Goal: Task Accomplishment & Management: Complete application form

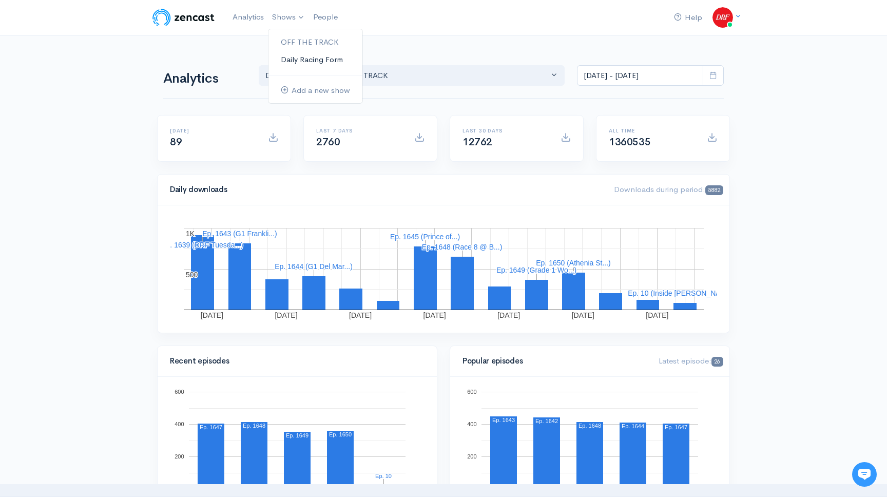
click at [300, 57] on link "Daily Racing Form" at bounding box center [316, 60] width 94 height 18
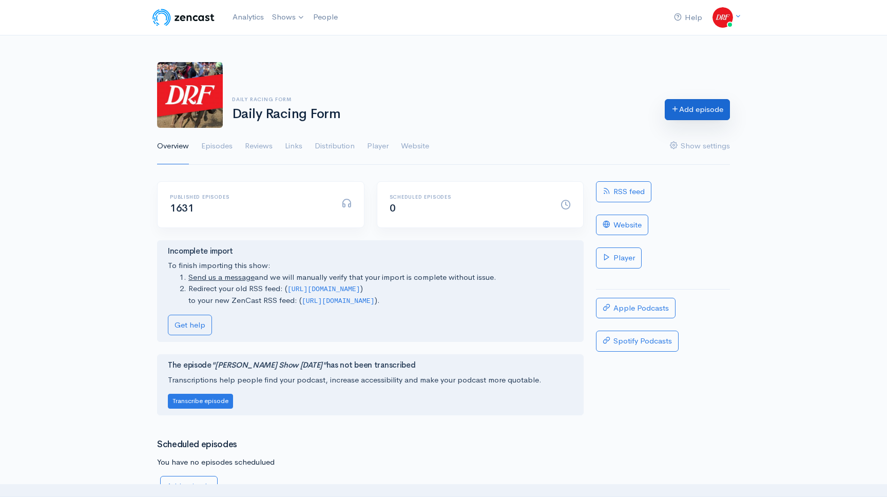
click at [721, 100] on link "Add episode" at bounding box center [697, 109] width 65 height 21
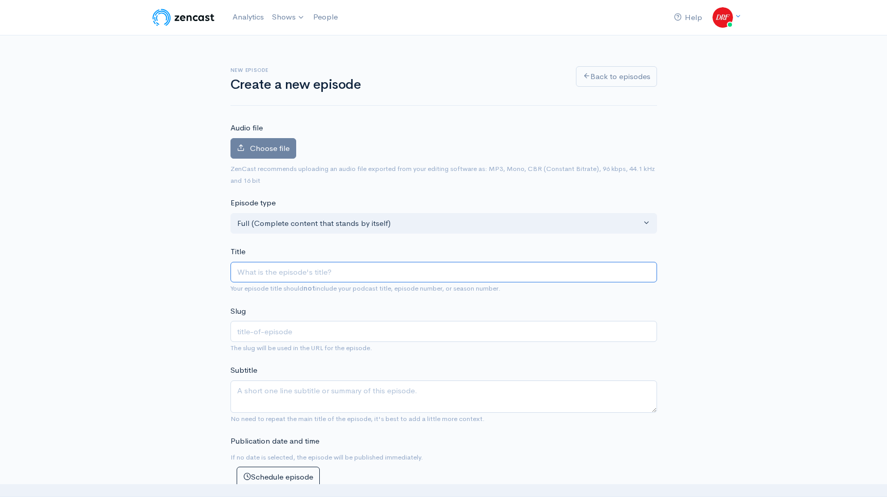
paste input "Gold Cup Stakes @ Assiniboia Downs | DRF [DATE] ROTD"
type input "Gold Cup Stakes @ Assiniboia Downs | DRF [DATE] ROTD"
type input "gold-cup-stakes-assiniboia-downs-drf-tuesday-rotd"
type input "Gold Cup Stakes @ Assiniboia Downs | DRF [DATE] ROTD"
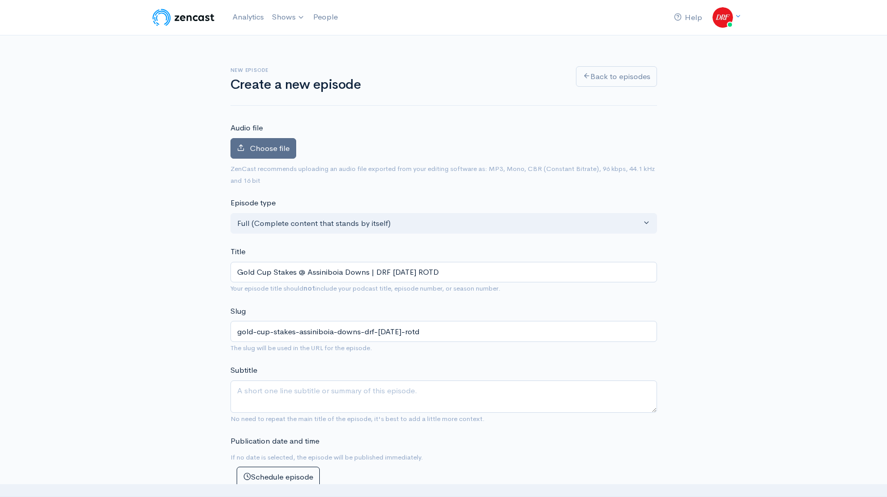
click at [265, 143] on span "Choose file" at bounding box center [270, 148] width 40 height 10
click at [0, 0] on input "Choose file" at bounding box center [0, 0] width 0 height 0
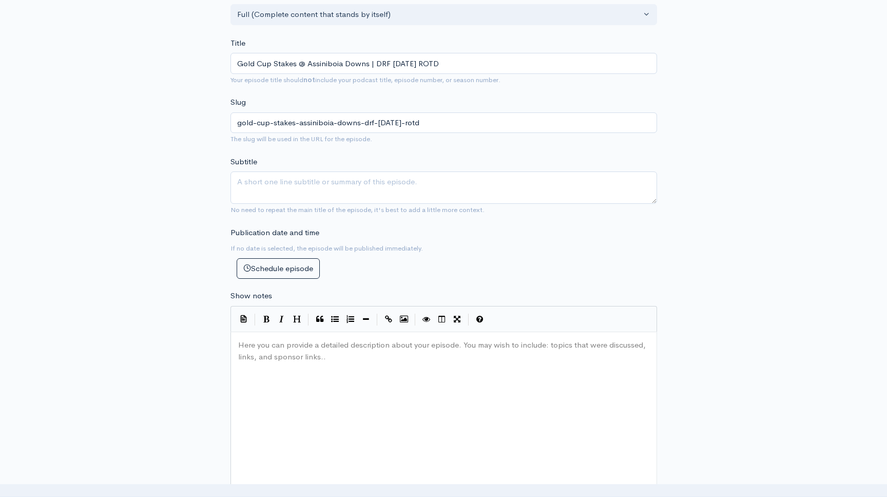
scroll to position [347, 0]
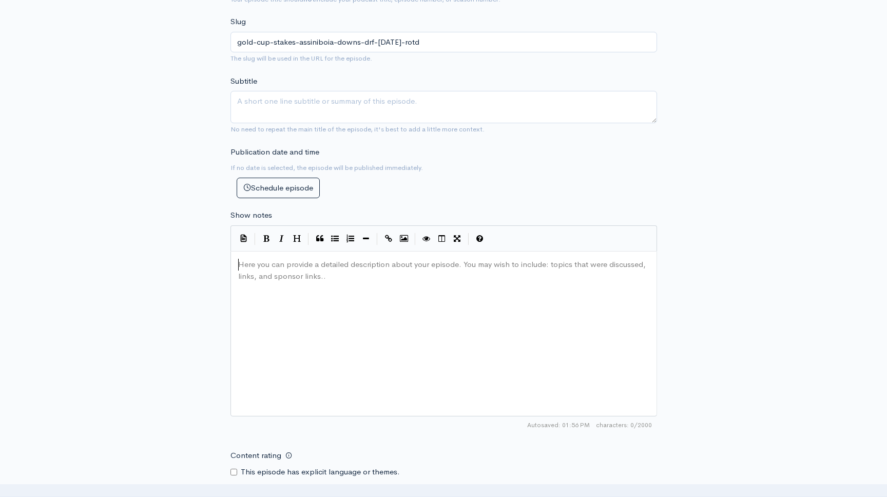
click at [418, 344] on div "Here you can provide a detailed description about your episode. You may wish to…" at bounding box center [456, 347] width 441 height 180
click at [383, 263] on span "Tuesday's Race of the Day is the Gold Cup Stakes at Assiniboia Downs. Ashley Ma…" at bounding box center [425, 264] width 375 height 10
type textarea "Tuesday's Race of the Day is the Gold Cup Stakes at Assiniboia Downs. Ashley Ma…"
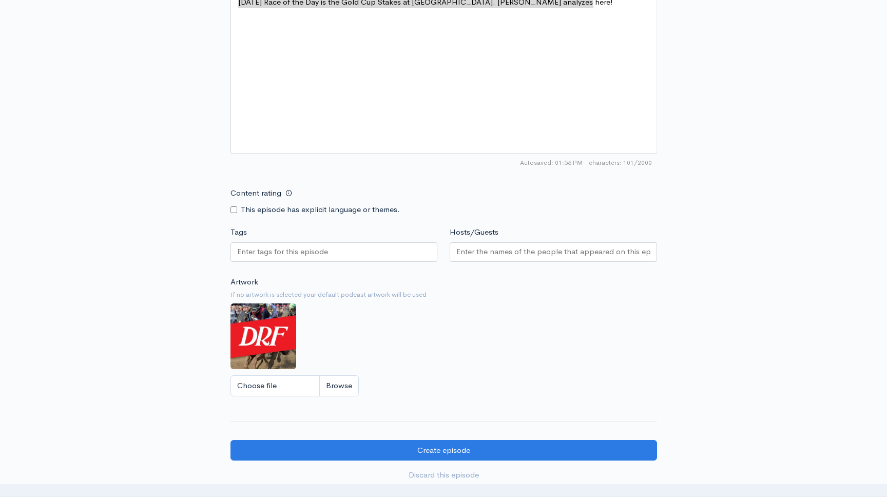
scroll to position [744, 0]
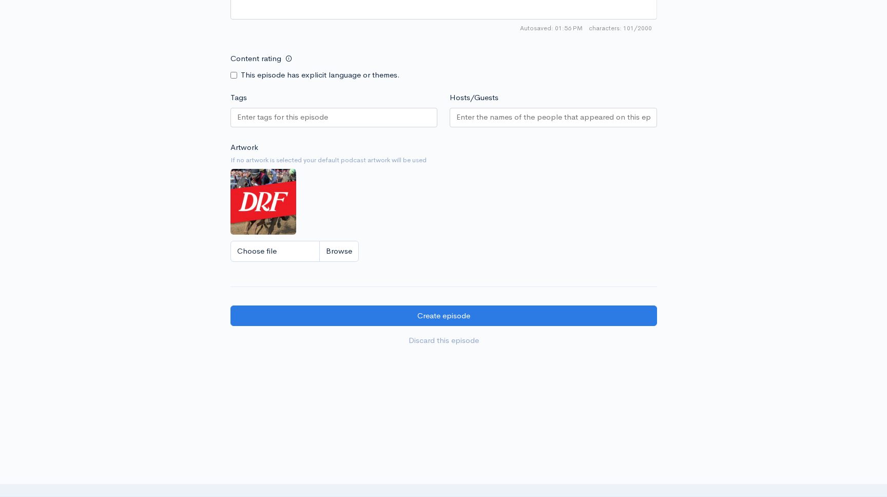
click at [413, 124] on div at bounding box center [334, 118] width 207 height 20
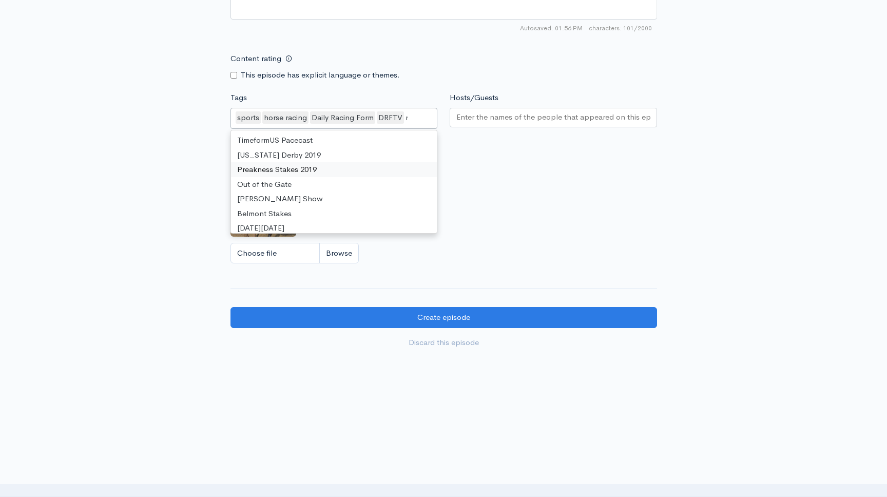
scroll to position [458, 0]
type input "race"
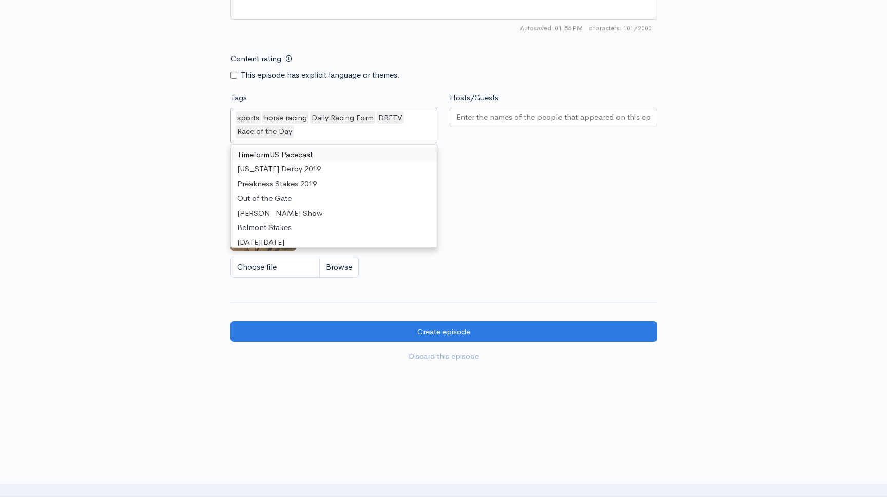
click at [541, 113] on input "Hosts/Guests" at bounding box center [554, 117] width 194 height 12
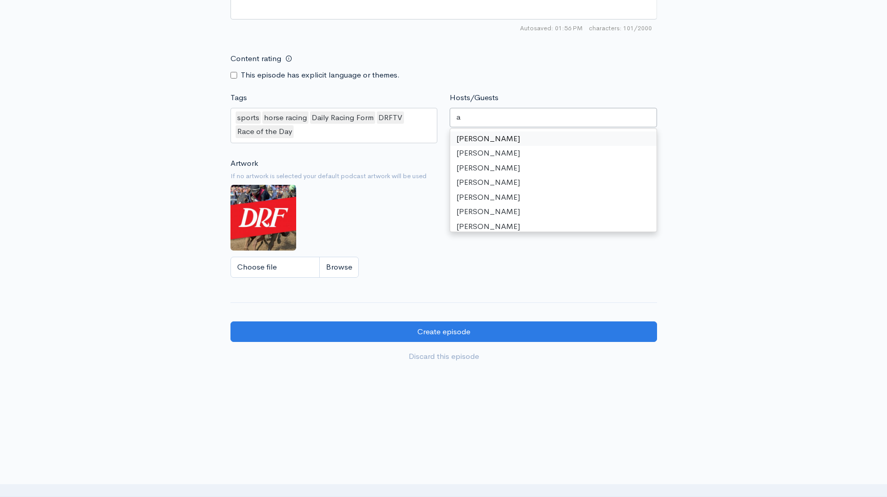
type input "as"
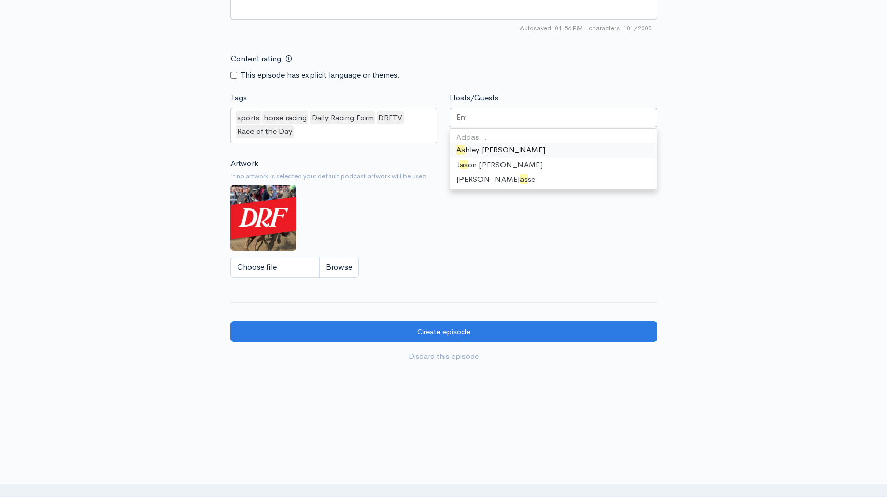
scroll to position [461, 0]
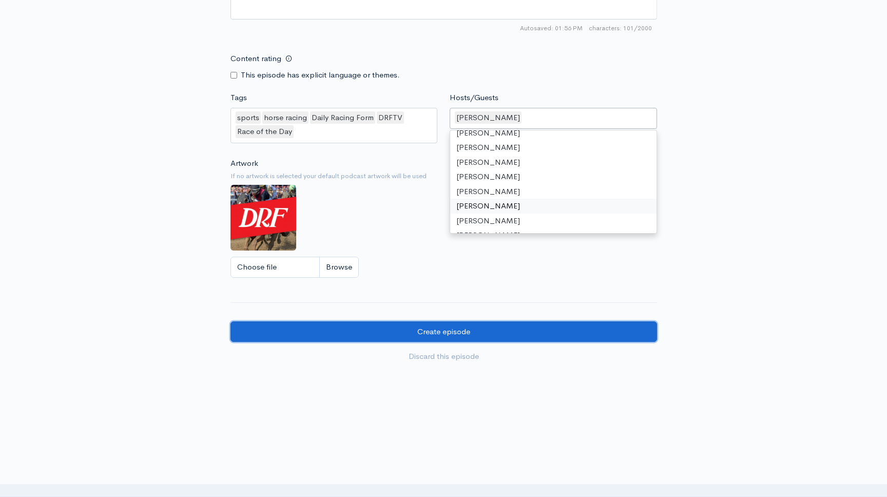
click at [537, 329] on input "Create episode" at bounding box center [444, 331] width 427 height 21
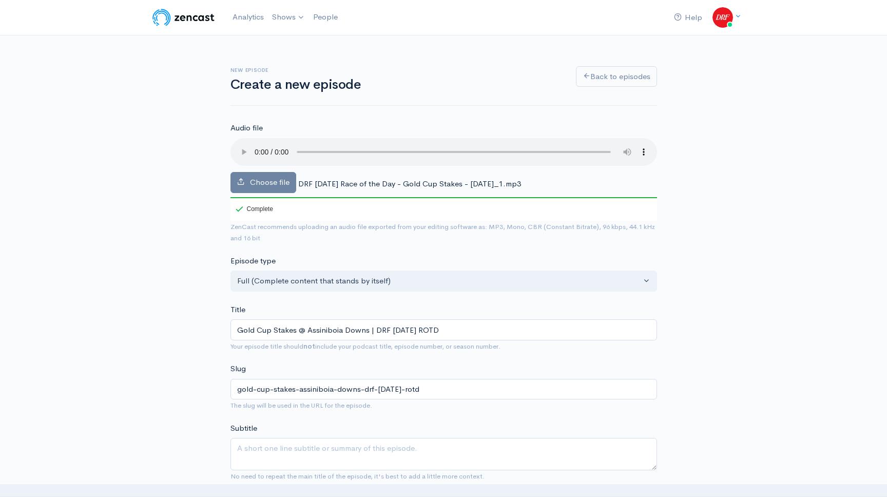
scroll to position [2, 0]
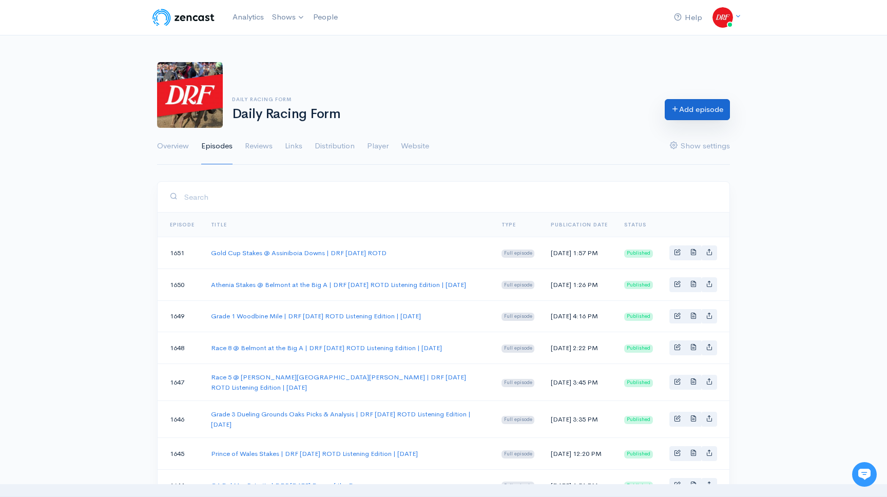
click at [687, 102] on link "Add episode" at bounding box center [697, 109] width 65 height 21
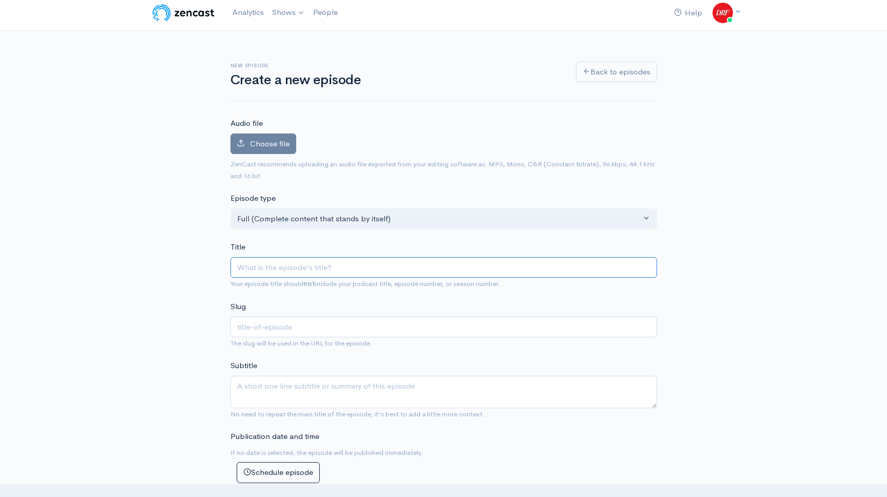
scroll to position [5, 0]
paste input "Horseshoe Indianapolis Race 7 for DRF Wednesday Race of the Day"
type input "Horseshoe Indianapolis Race 7 for DRF Wednesday Race of the Day"
type input "horseshoe-indianapolis-race-7-for-drf-wednesday-race-of-the-day"
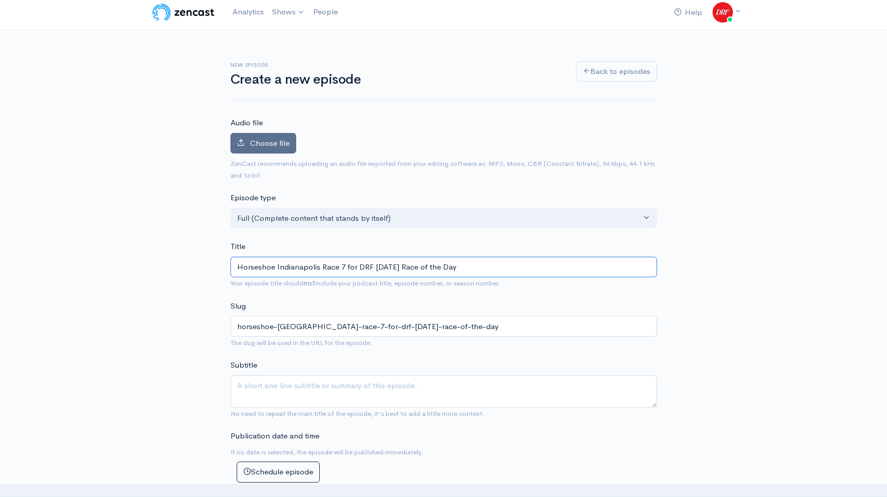
type input "Horseshoe Indianapolis Race 7 for DRF Wednesday Race of the Day"
click at [253, 148] on label "Choose file" at bounding box center [264, 143] width 66 height 21
click at [0, 0] on input "Choose file" at bounding box center [0, 0] width 0 height 0
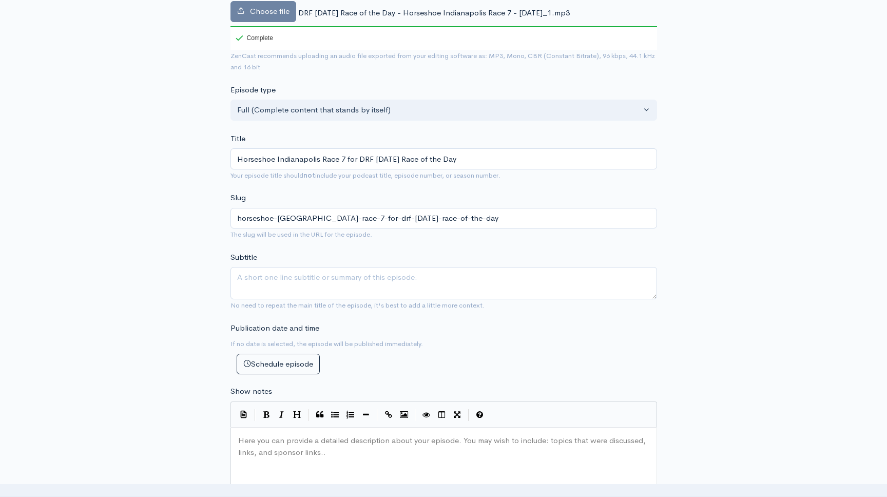
scroll to position [355, 0]
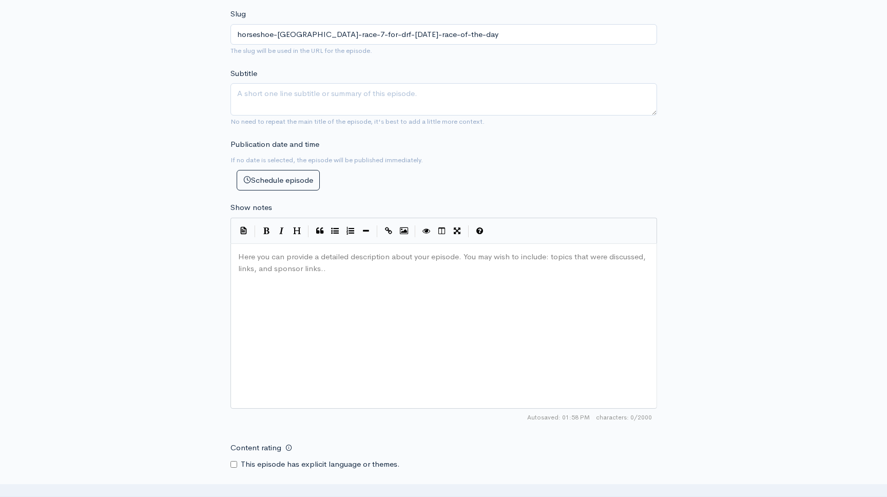
click at [313, 251] on pre "Here you can provide a detailed description about your episode. You may wish to…" at bounding box center [443, 251] width 415 height 0
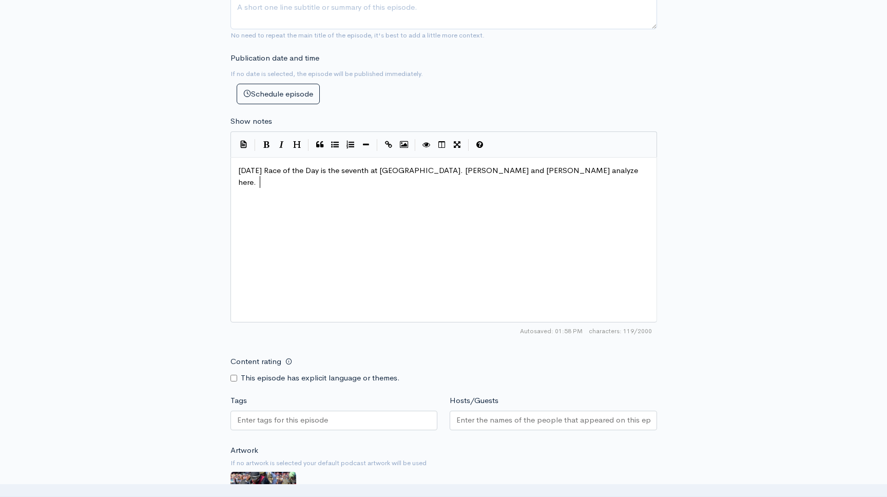
scroll to position [523, 0]
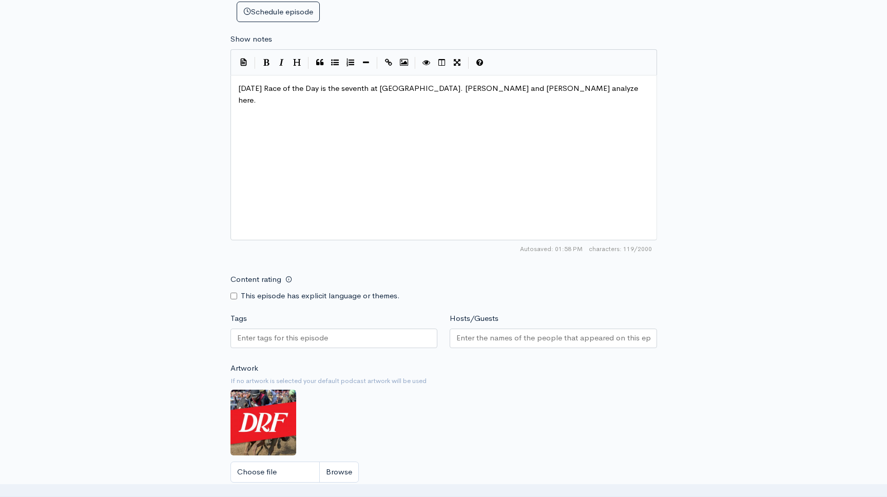
click at [332, 333] on div at bounding box center [334, 339] width 207 height 20
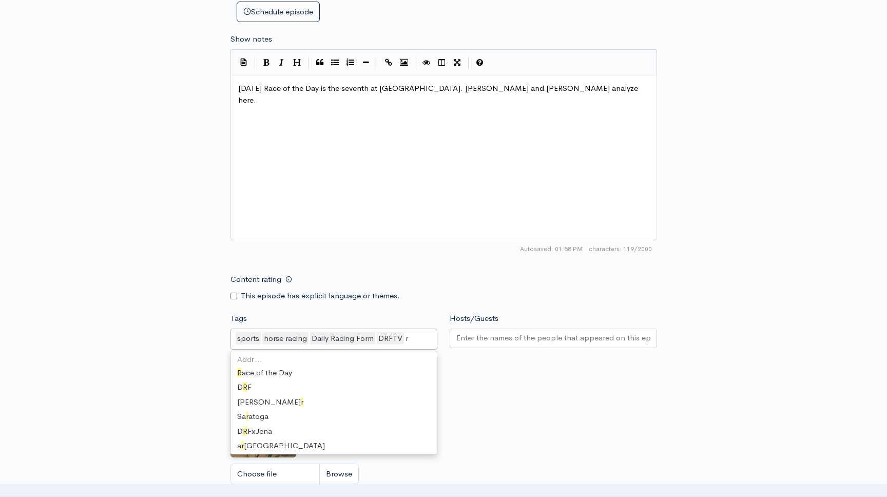
scroll to position [458, 0]
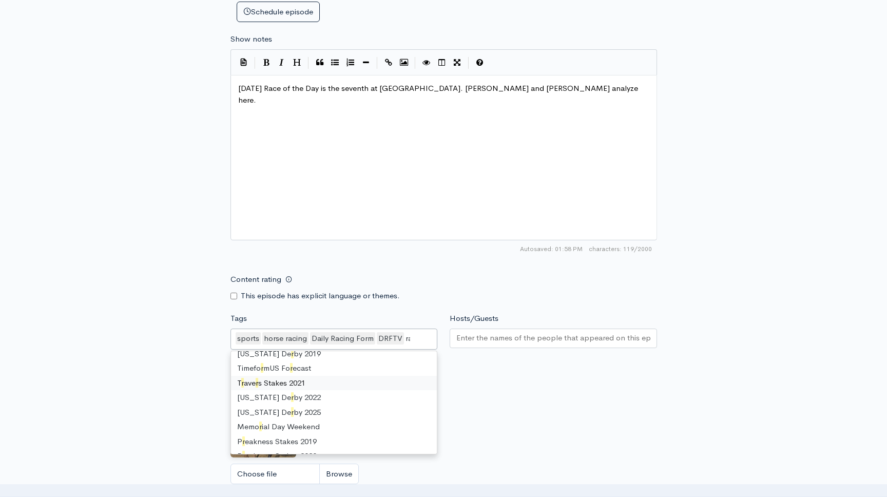
type input "race"
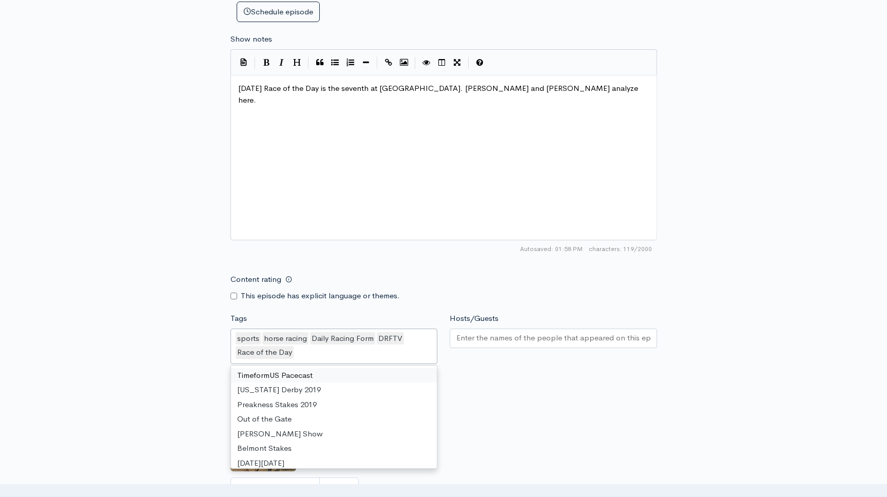
drag, startPoint x: 339, startPoint y: 372, endPoint x: 479, endPoint y: 340, distance: 143.3
click at [490, 335] on input "Hosts/Guests" at bounding box center [554, 338] width 194 height 12
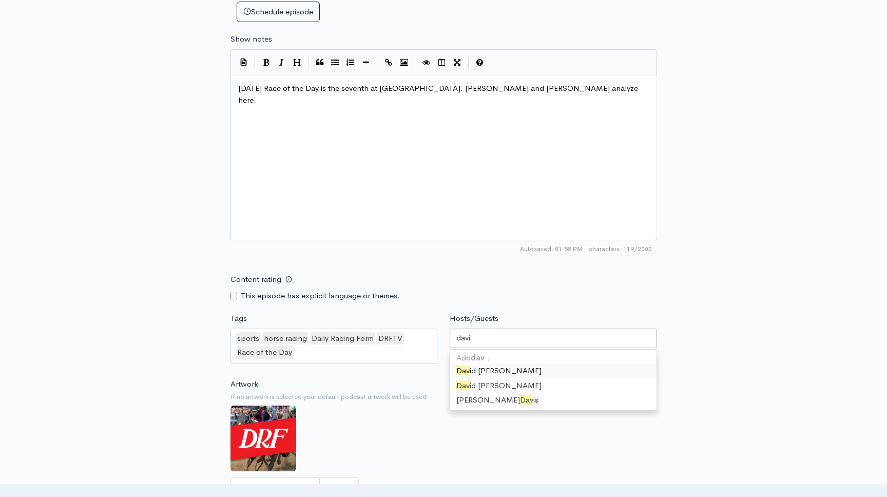
type input "david"
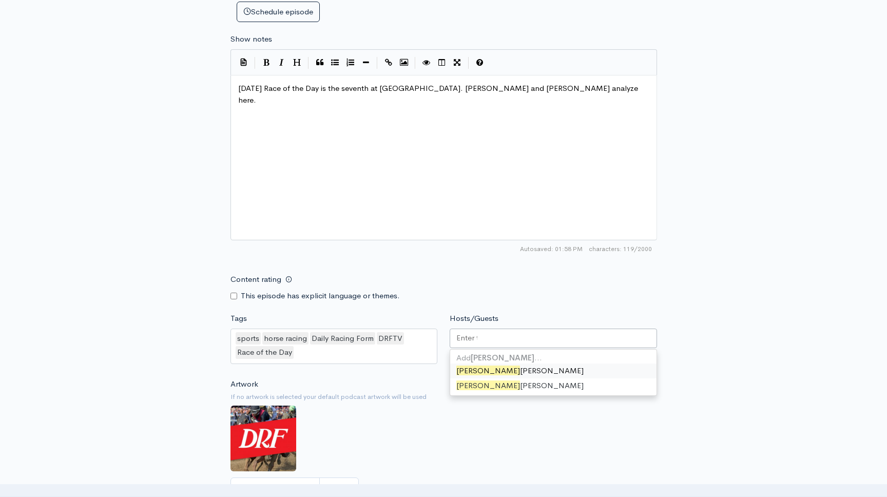
scroll to position [432, 0]
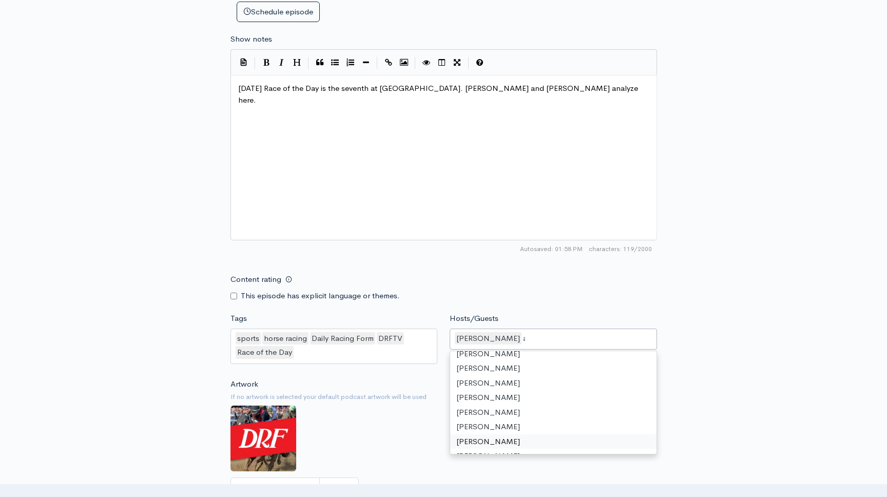
type input "ash"
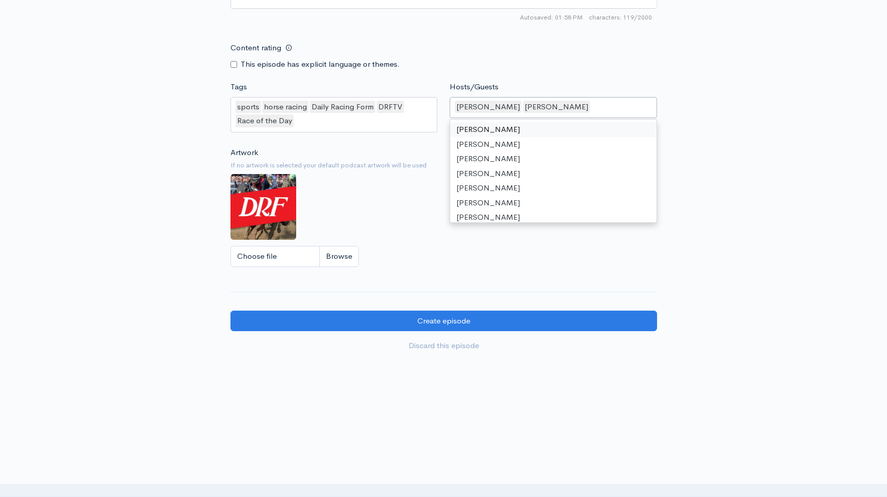
scroll to position [760, 0]
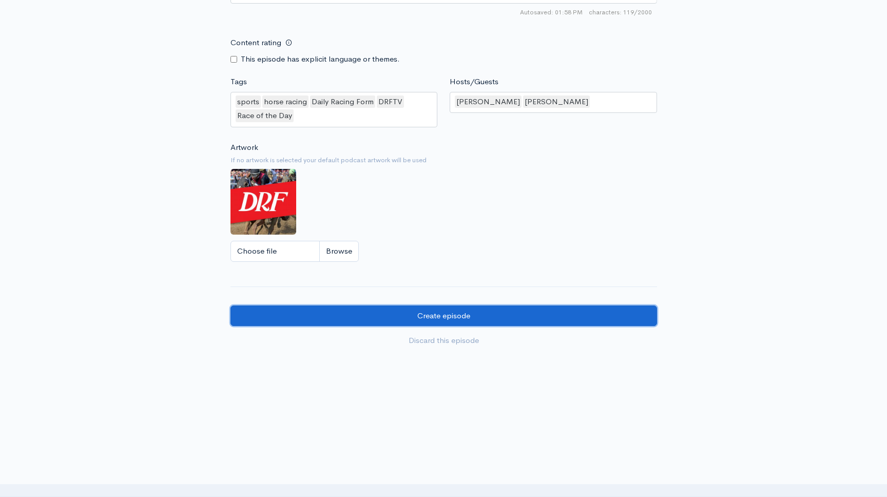
click at [426, 311] on input "Create episode" at bounding box center [444, 316] width 427 height 21
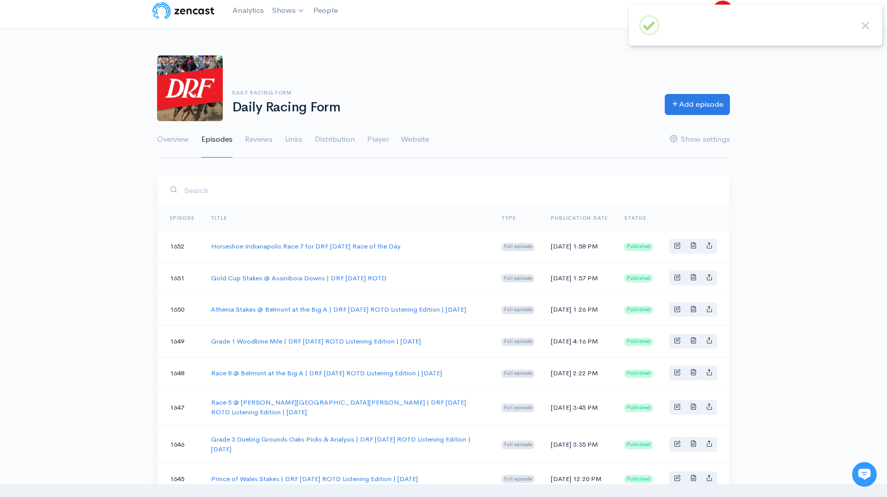
scroll to position [5, 0]
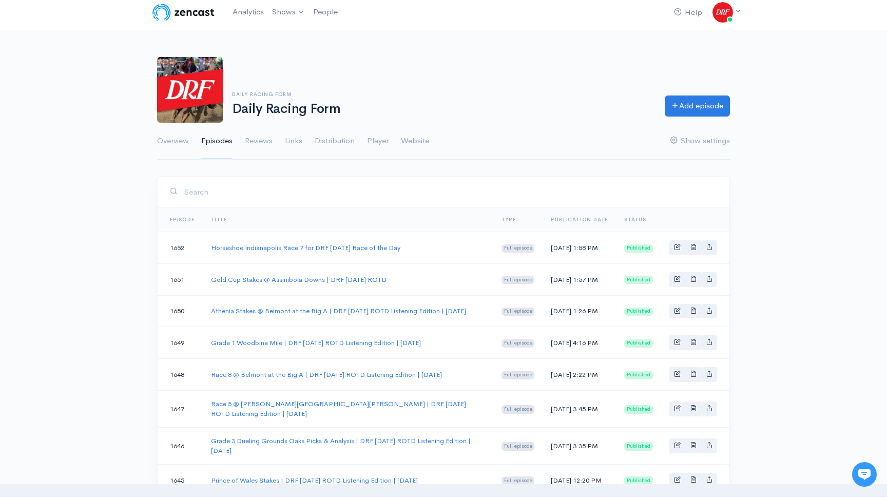
click at [732, 101] on div "Add episode" at bounding box center [698, 106] width 78 height 21
click at [701, 103] on link "Add episode" at bounding box center [697, 104] width 65 height 21
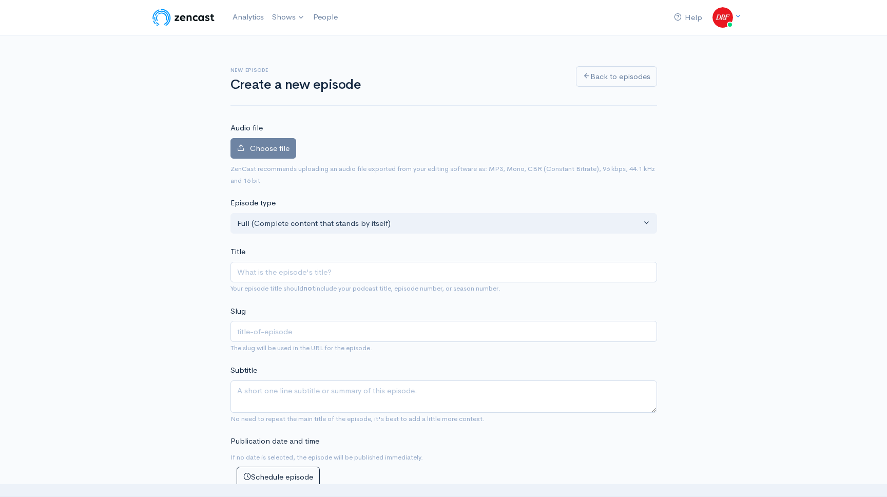
click at [374, 273] on input "Title" at bounding box center [444, 272] width 427 height 21
type input "Churchill Downs Race 8 | DRF Thursday Race of the Day"
type input "churchill-downs-race-8-drf-thursday-race-of-the-day"
type input "Churchill Downs Race 8 | DRF Thursday Race of the Day"
click at [251, 163] on span "ZenCast recommends uploading an audio file exported from your editing software …" at bounding box center [444, 174] width 427 height 23
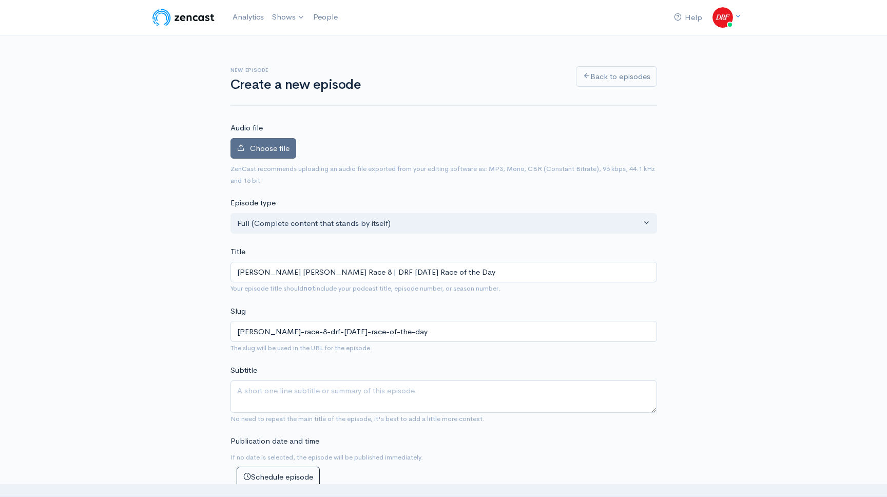
click at [256, 153] on label "Choose file" at bounding box center [264, 148] width 66 height 21
click at [0, 0] on input "Choose file" at bounding box center [0, 0] width 0 height 0
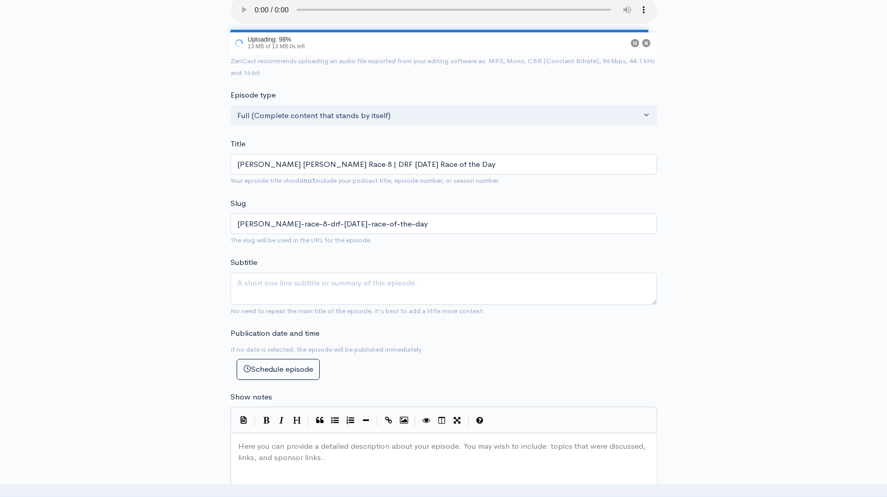
scroll to position [208, 0]
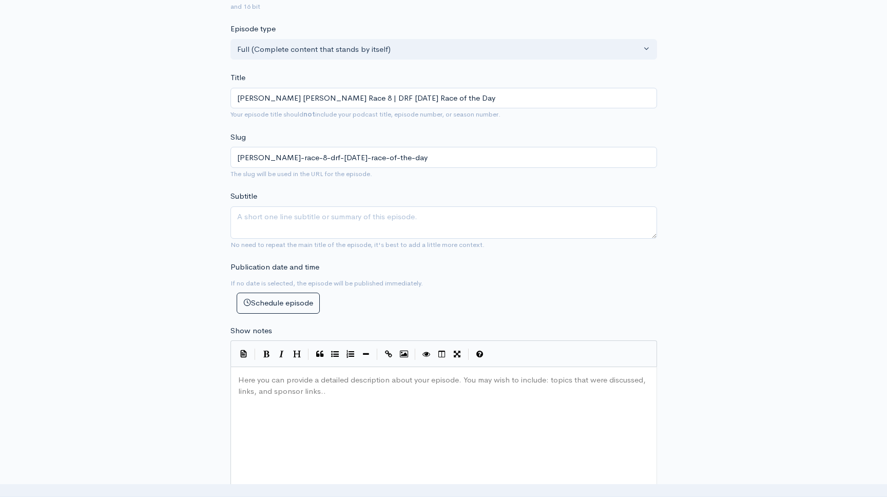
click at [297, 385] on pre "​" at bounding box center [443, 380] width 415 height 12
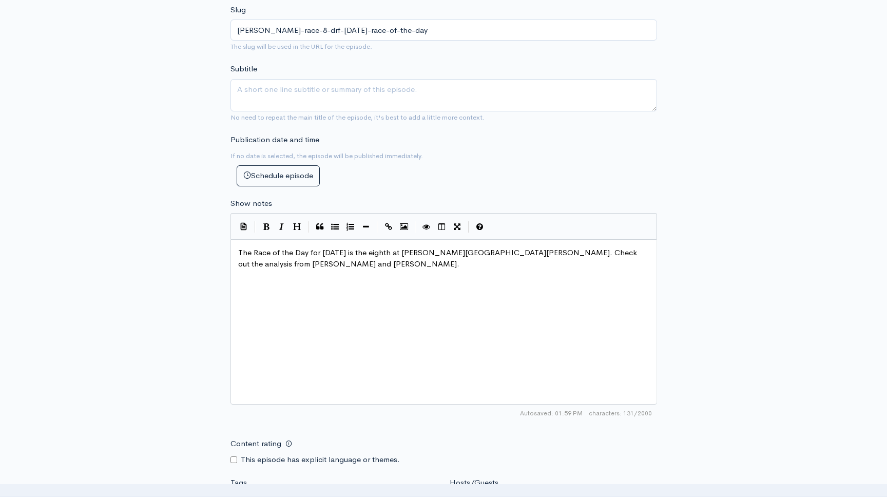
scroll to position [551, 0]
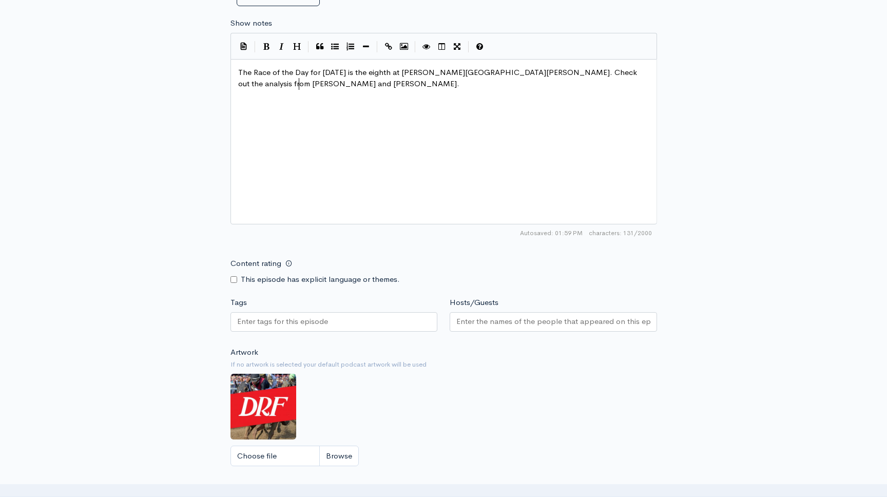
click at [319, 320] on div at bounding box center [334, 322] width 207 height 20
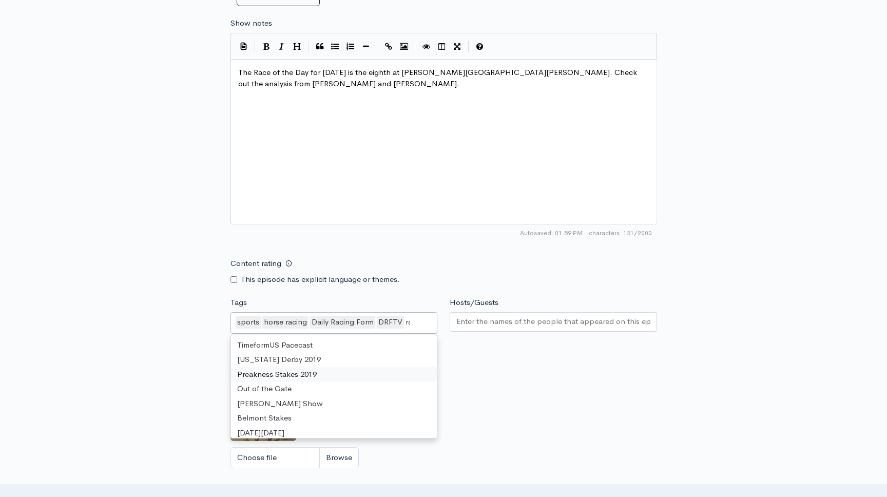
scroll to position [458, 0]
type input "race"
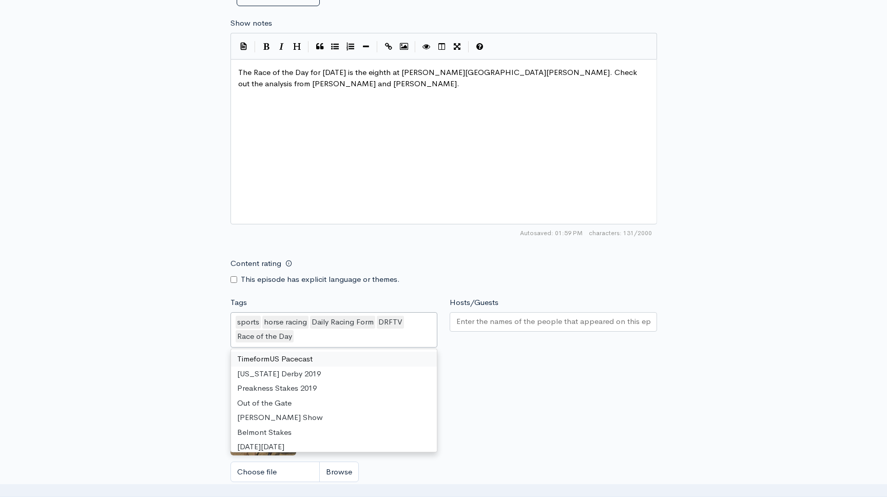
click at [479, 312] on div at bounding box center [553, 322] width 207 height 20
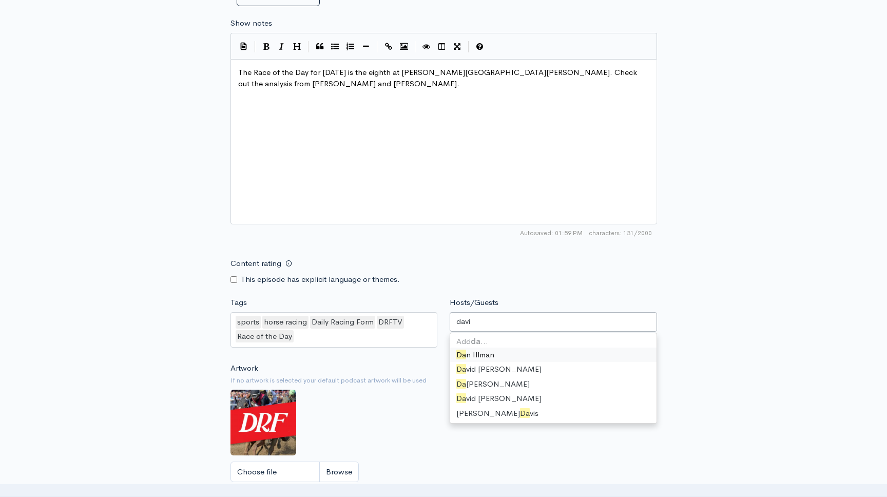
type input "david"
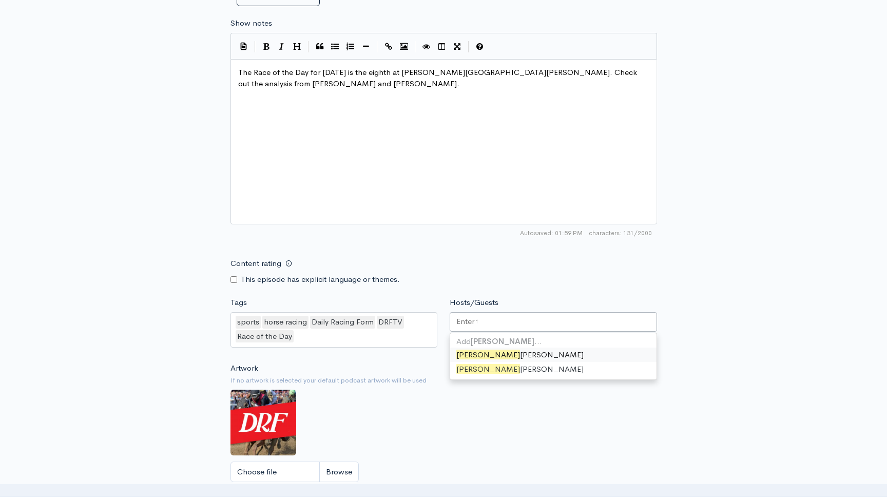
scroll to position [432, 0]
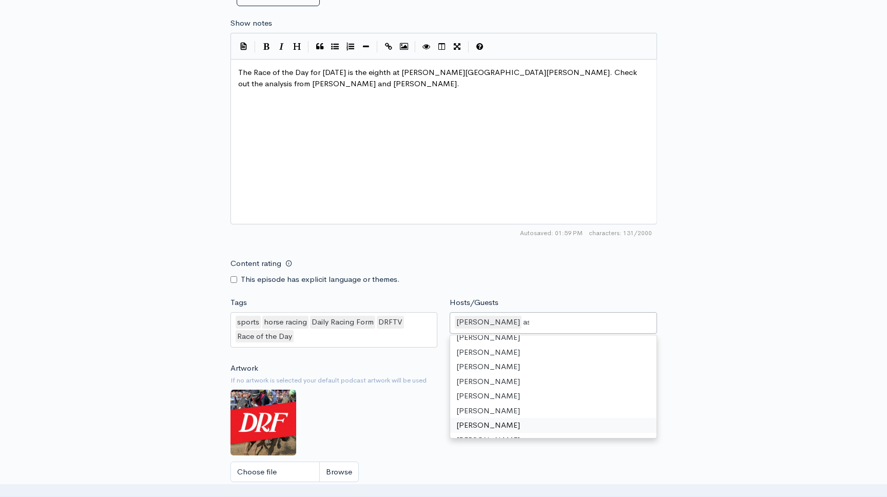
type input "ash"
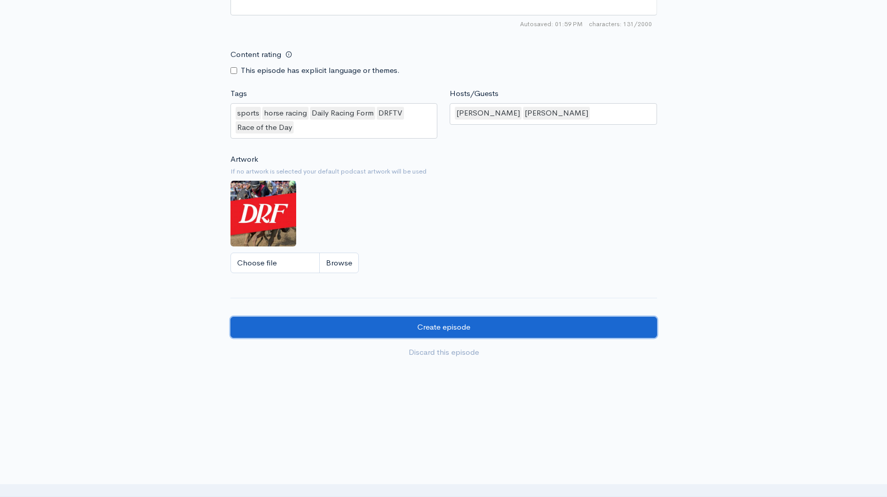
click at [408, 318] on input "Create episode" at bounding box center [444, 327] width 427 height 21
